Goal: Use online tool/utility: Utilize a website feature to perform a specific function

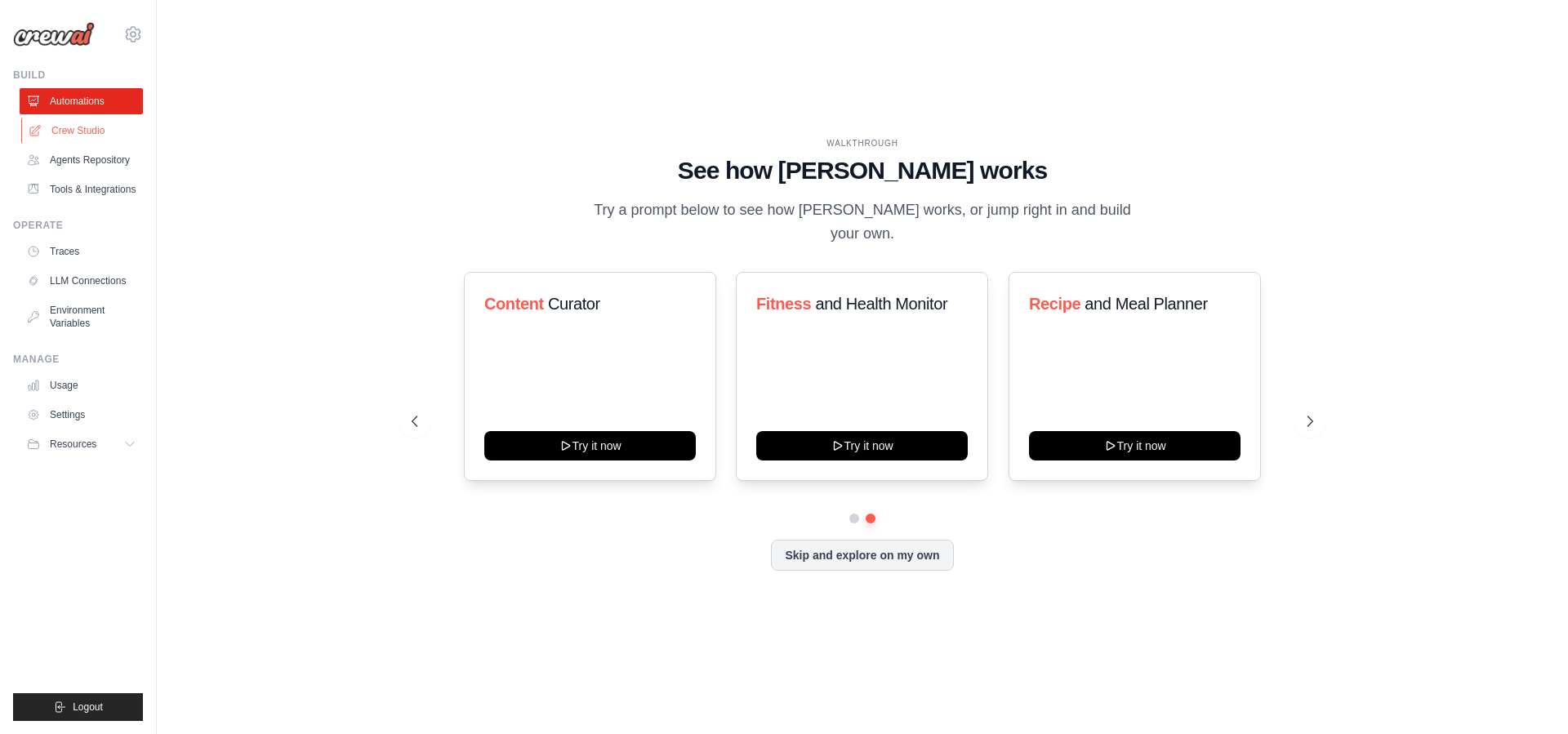
click at [70, 131] on link "Crew Studio" at bounding box center [83, 130] width 124 height 26
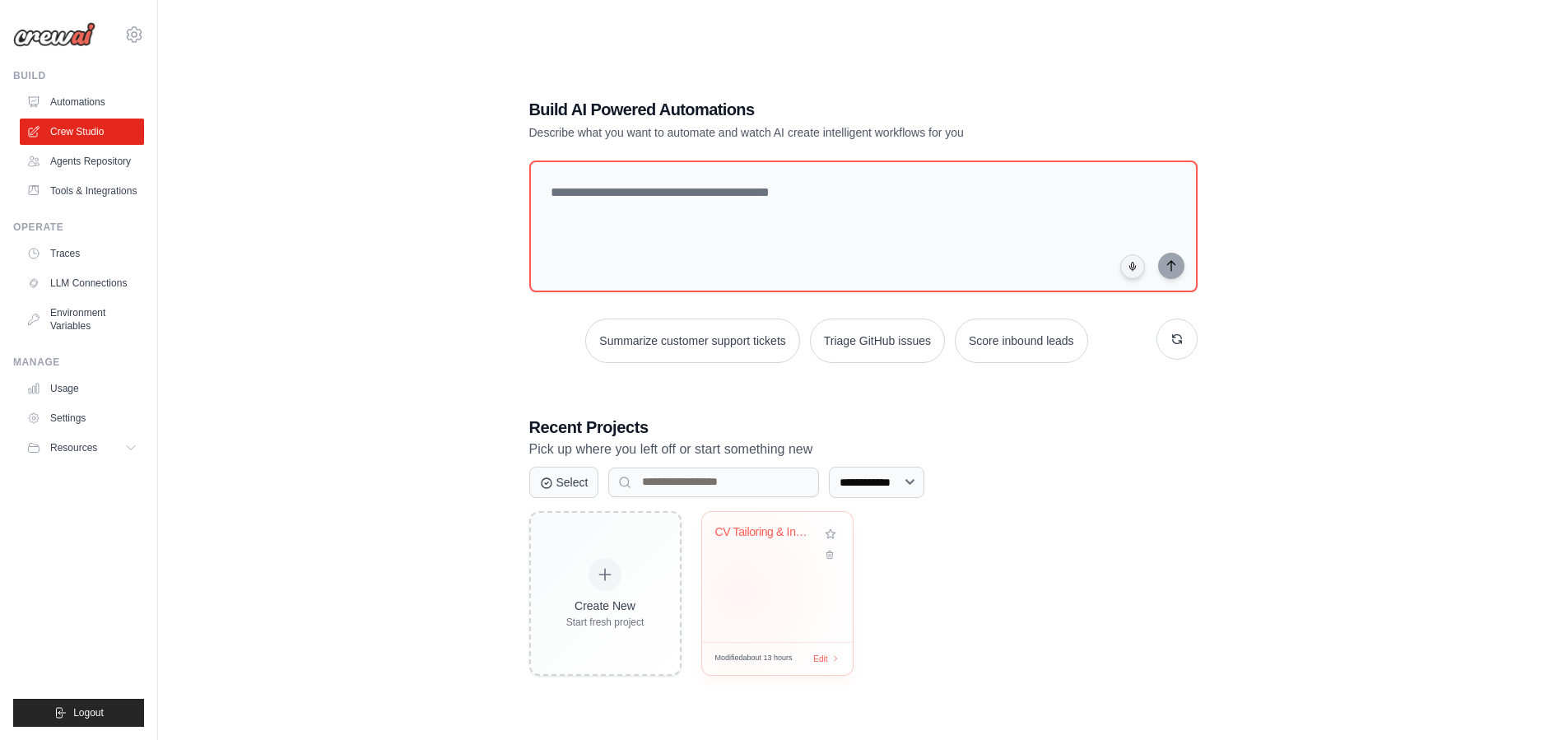
click at [740, 590] on div "CV Tailoring & Interview Readiness ..." at bounding box center [777, 577] width 151 height 130
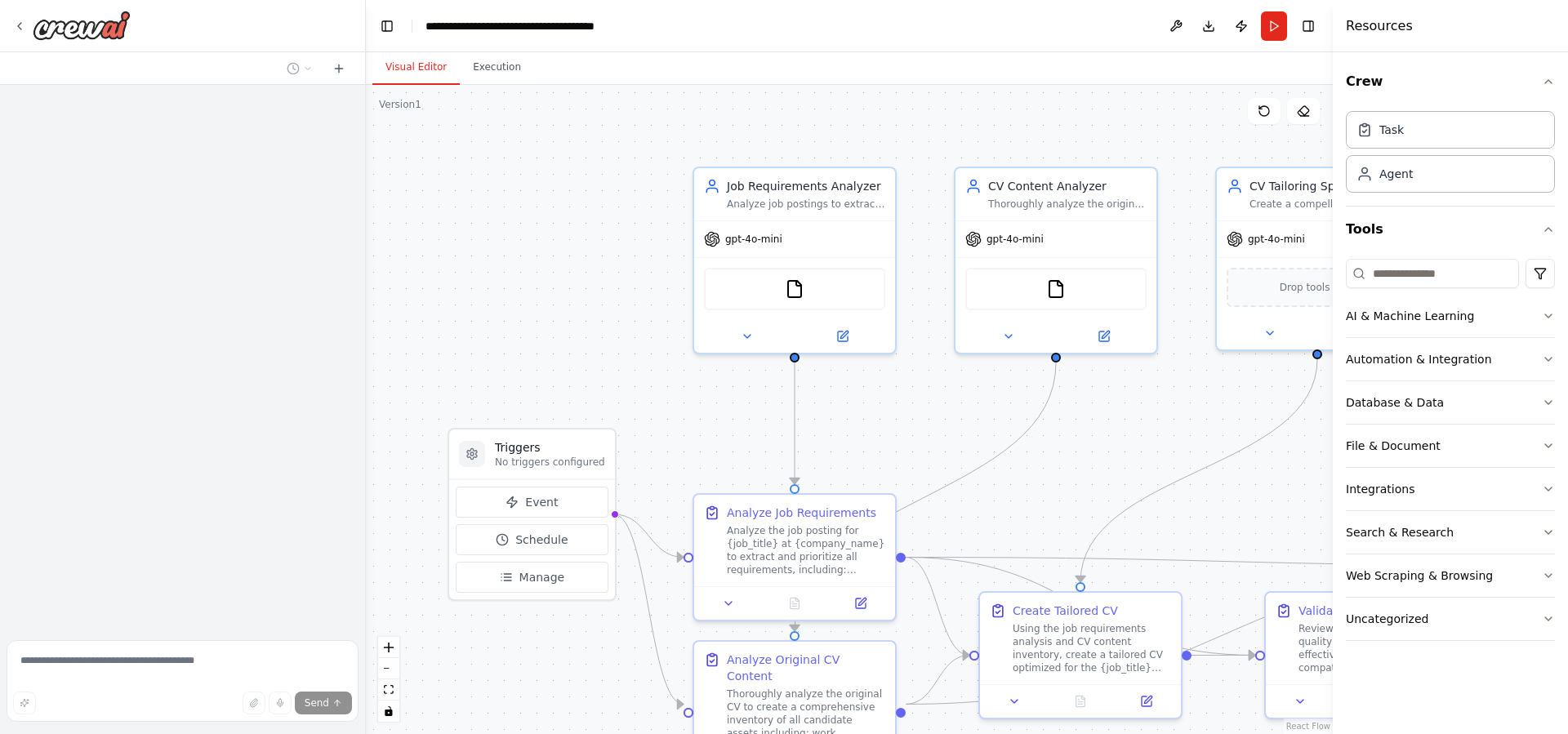
scroll to position [979, 0]
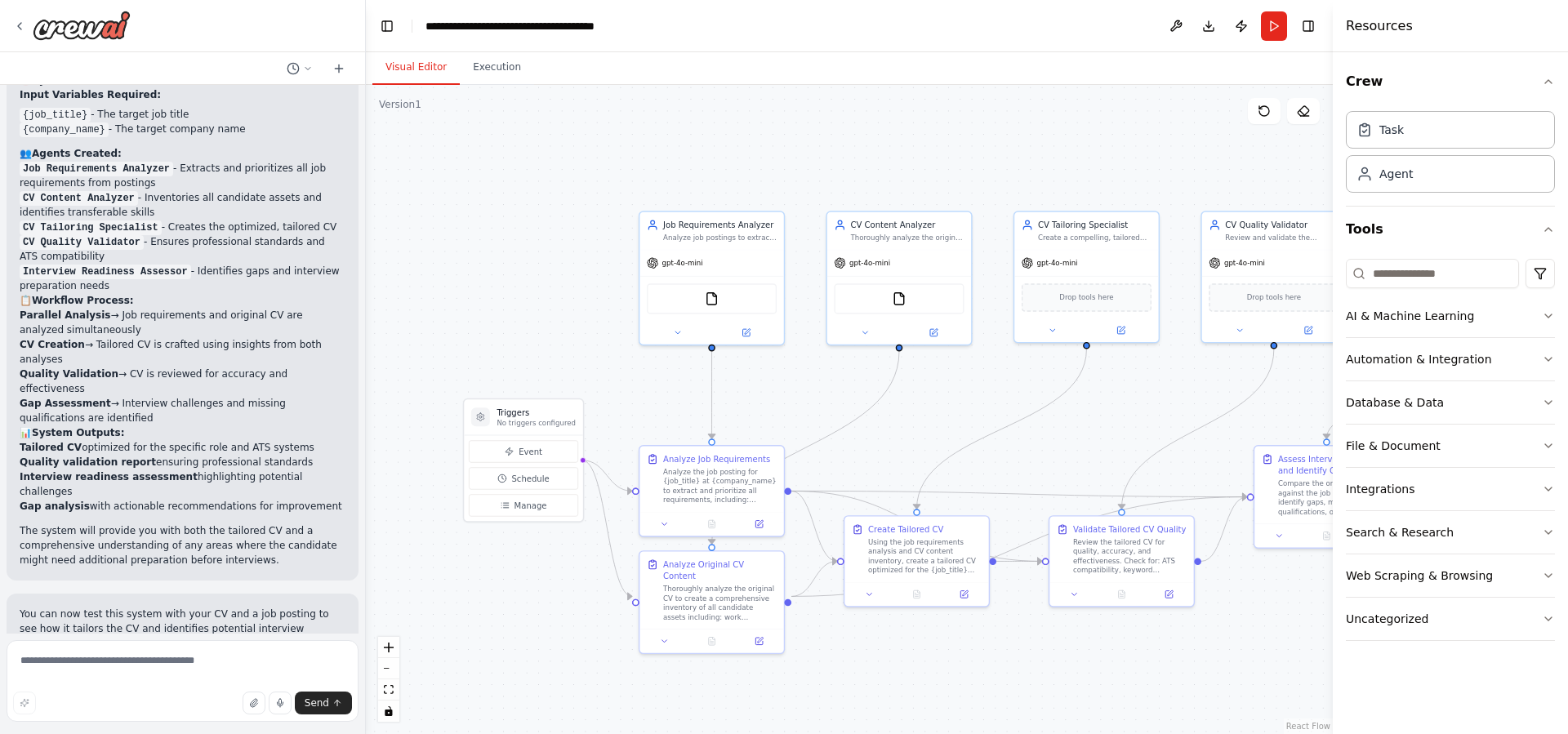
drag, startPoint x: 697, startPoint y: 175, endPoint x: 908, endPoint y: 178, distance: 211.0
click at [908, 178] on div ".deletable-edge-delete-btn { width: 20px; height: 20px; border: 0px solid #ffff…" at bounding box center [850, 409] width 967 height 649
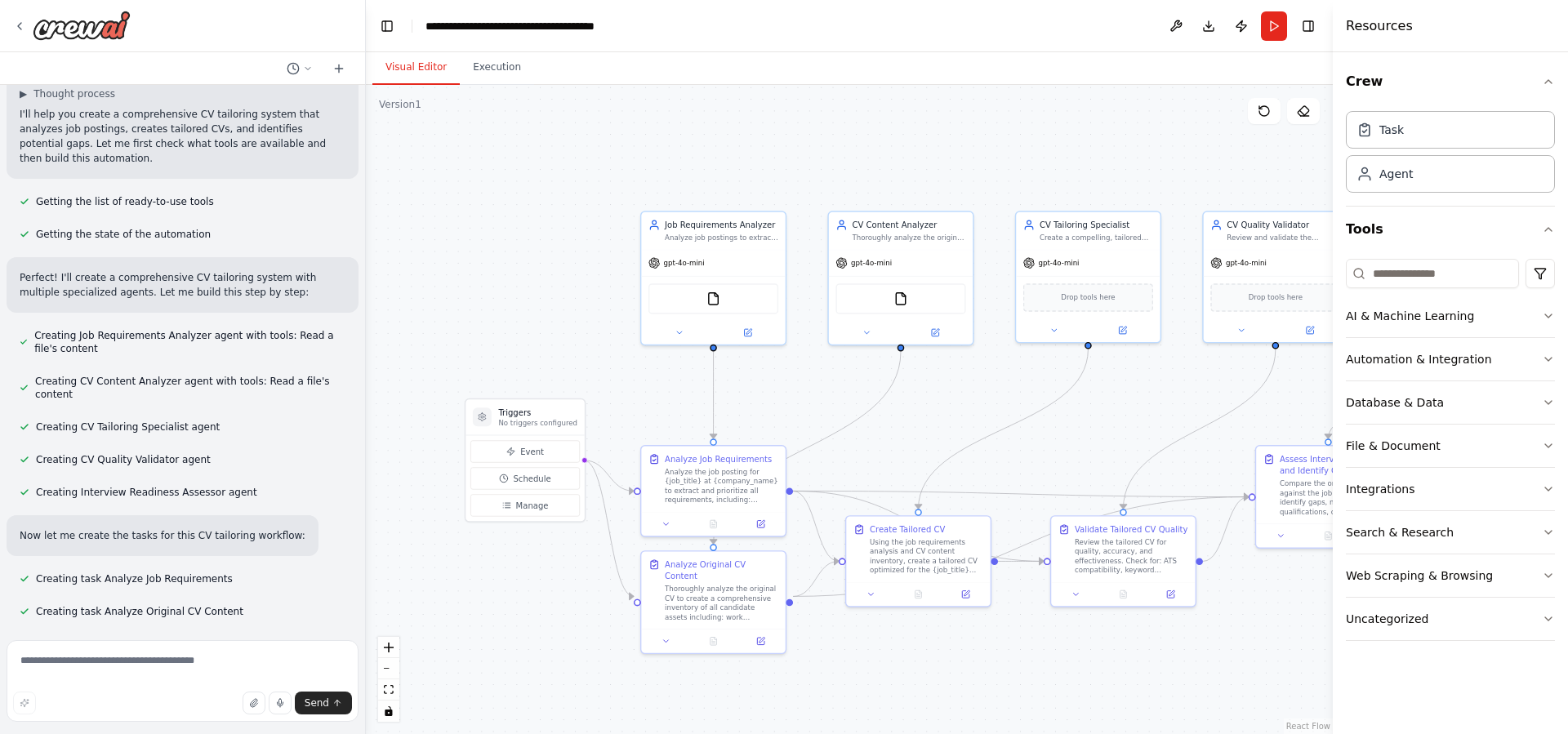
scroll to position [0, 0]
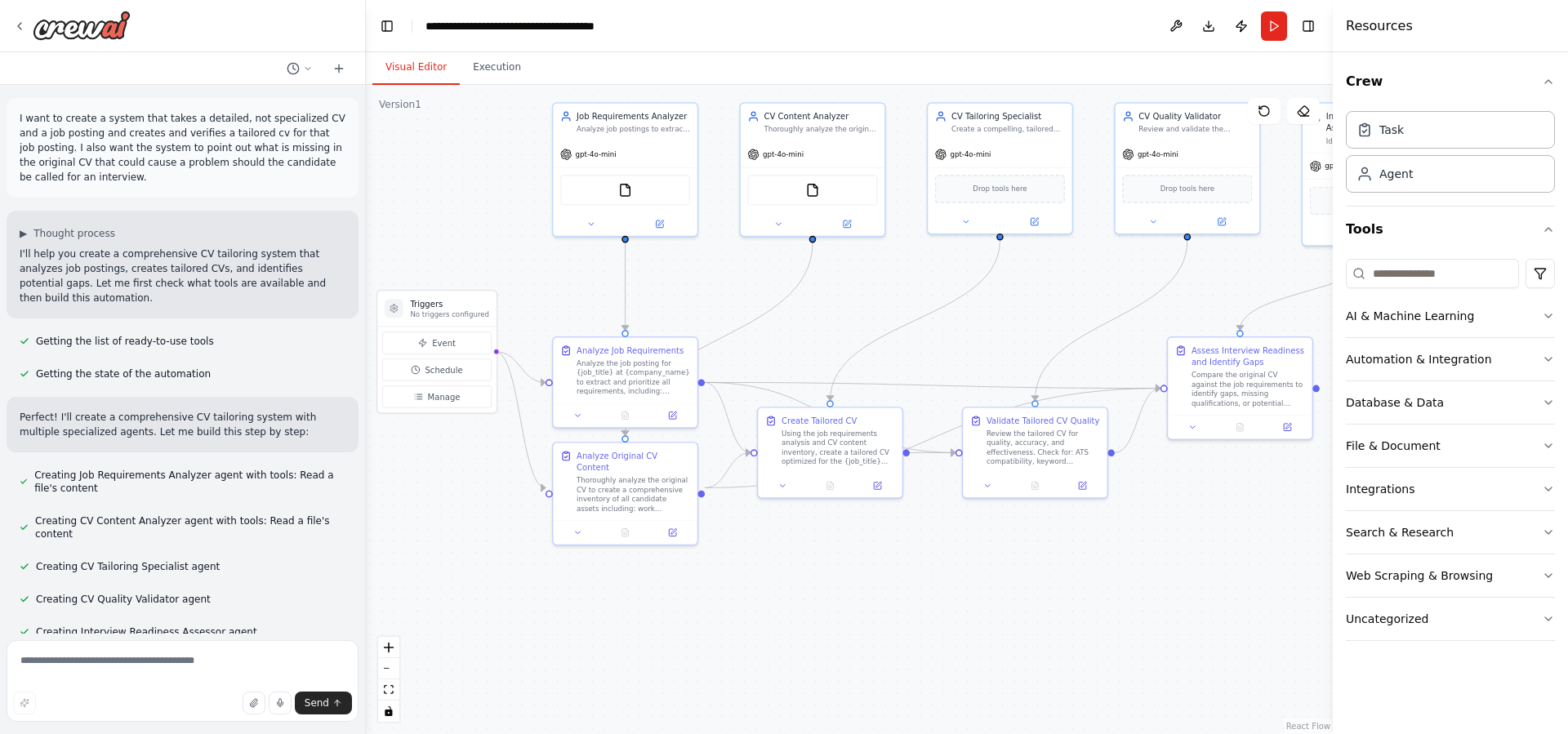
drag, startPoint x: 916, startPoint y: 677, endPoint x: 827, endPoint y: 569, distance: 139.9
click at [827, 569] on div ".deletable-edge-delete-btn { width: 20px; height: 20px; border: 0px solid #ffff…" at bounding box center [850, 409] width 967 height 649
